Goal: Information Seeking & Learning: Learn about a topic

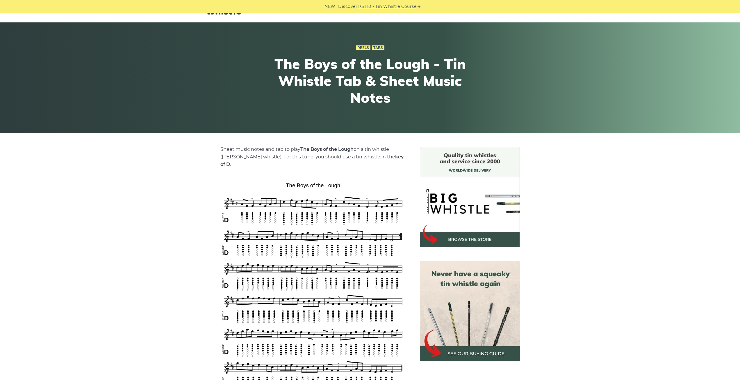
scroll to position [29, 0]
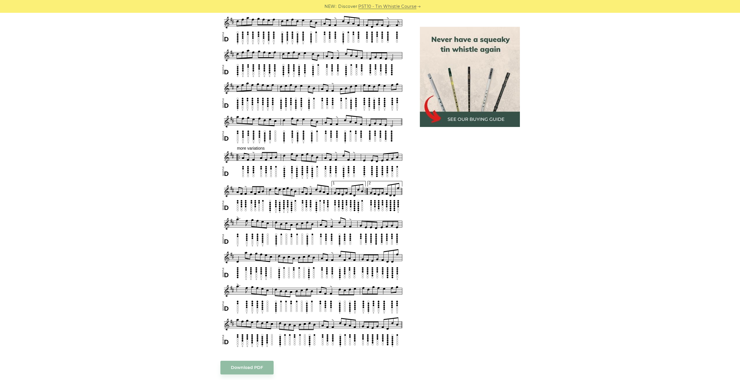
scroll to position [495, 0]
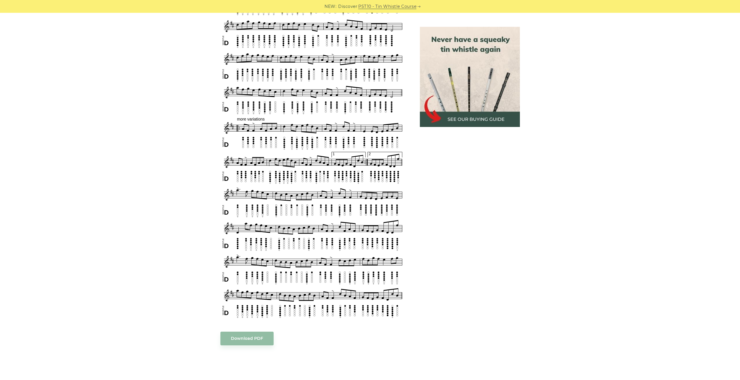
click at [256, 327] on body "NEW: Discover PST10 - Tin Whistle Course Lessons Fingering Charts Tabs & Notes …" at bounding box center [370, 190] width 740 height 1371
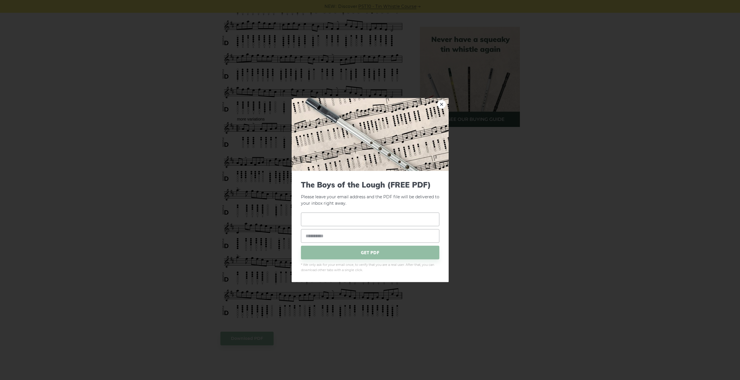
click at [390, 218] on input "text" at bounding box center [370, 219] width 138 height 14
type input "*****"
click at [441, 105] on link "×" at bounding box center [442, 103] width 9 height 9
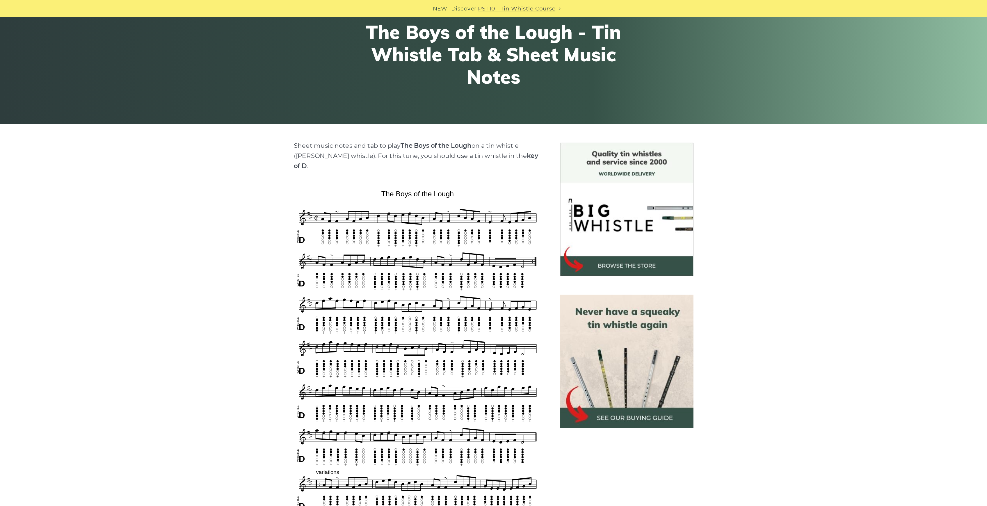
scroll to position [58, 0]
